Goal: Task Accomplishment & Management: Complete application form

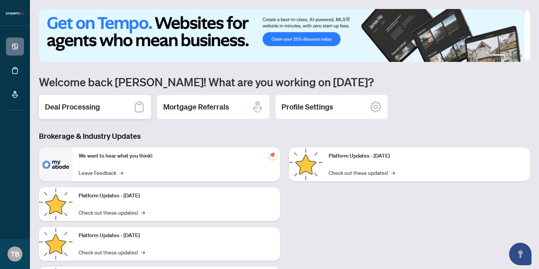
click at [70, 104] on h2 "Deal Processing" at bounding box center [72, 107] width 55 height 10
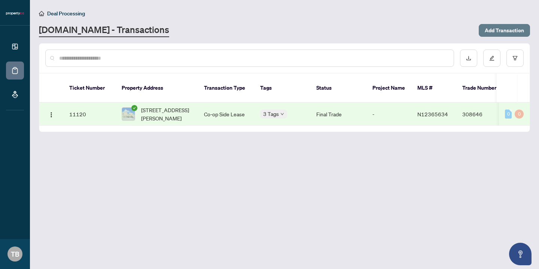
click at [492, 30] on span "Add Transaction" at bounding box center [504, 30] width 39 height 12
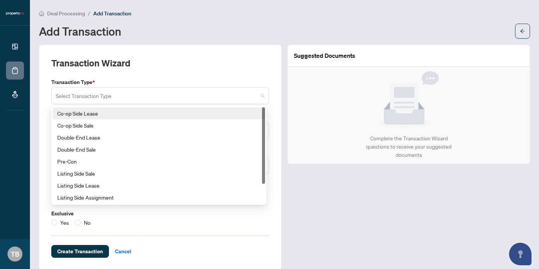
click at [261, 96] on span at bounding box center [160, 95] width 209 height 14
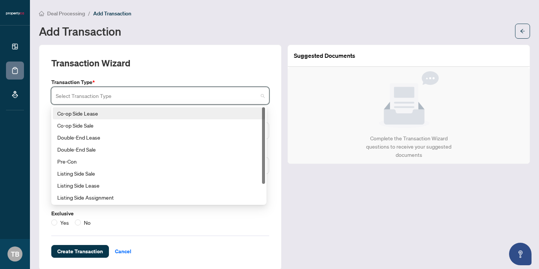
click at [263, 191] on div at bounding box center [263, 155] width 3 height 96
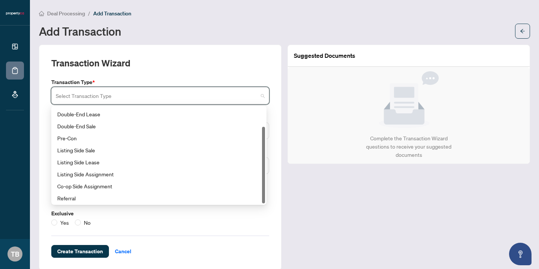
scroll to position [24, 0]
drag, startPoint x: 263, startPoint y: 173, endPoint x: 271, endPoint y: 207, distance: 34.3
click at [271, 207] on div "Transaction Wizard Transaction Type * Select Transaction Type 15 18 Co-op Side …" at bounding box center [160, 157] width 243 height 225
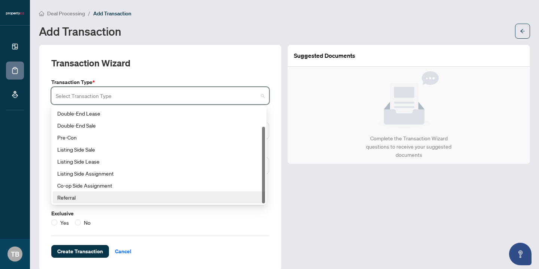
click at [70, 197] on div "Referral" at bounding box center [158, 197] width 203 height 8
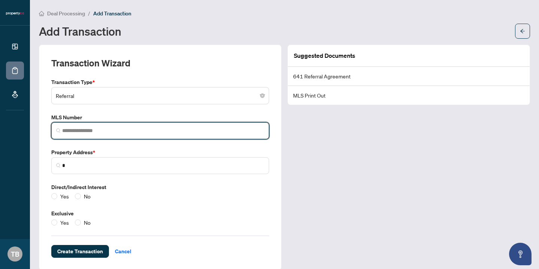
click at [79, 128] on input "search" at bounding box center [163, 131] width 202 height 8
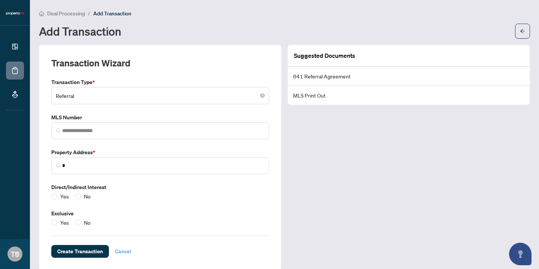
click at [123, 251] on span "Cancel" at bounding box center [123, 251] width 16 height 12
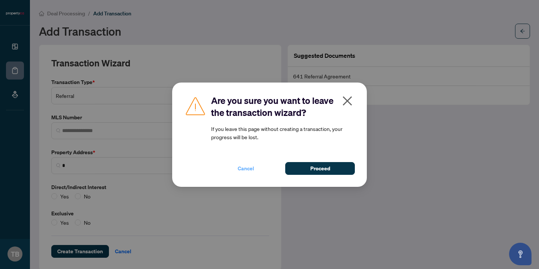
click at [244, 167] on span "Cancel" at bounding box center [246, 168] width 16 height 12
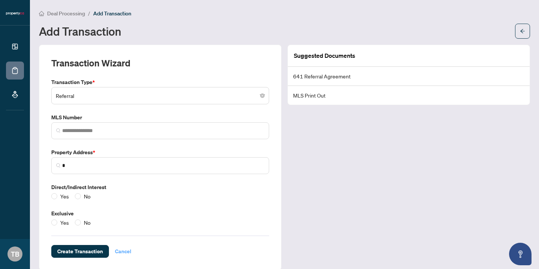
click at [123, 252] on span "Cancel" at bounding box center [123, 251] width 16 height 12
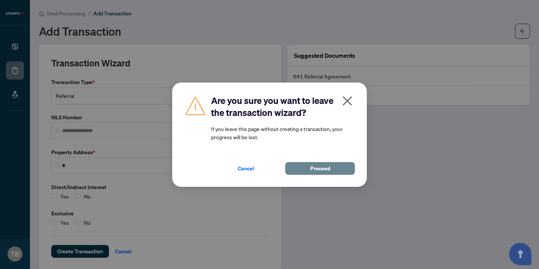
click at [333, 167] on button "Proceed" at bounding box center [320, 168] width 70 height 13
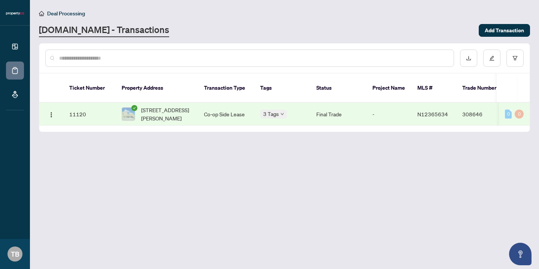
click at [315, 18] on div "Deal Processing [DOMAIN_NAME] - Transactions Add Transaction" at bounding box center [285, 23] width 492 height 28
